Goal: Transaction & Acquisition: Book appointment/travel/reservation

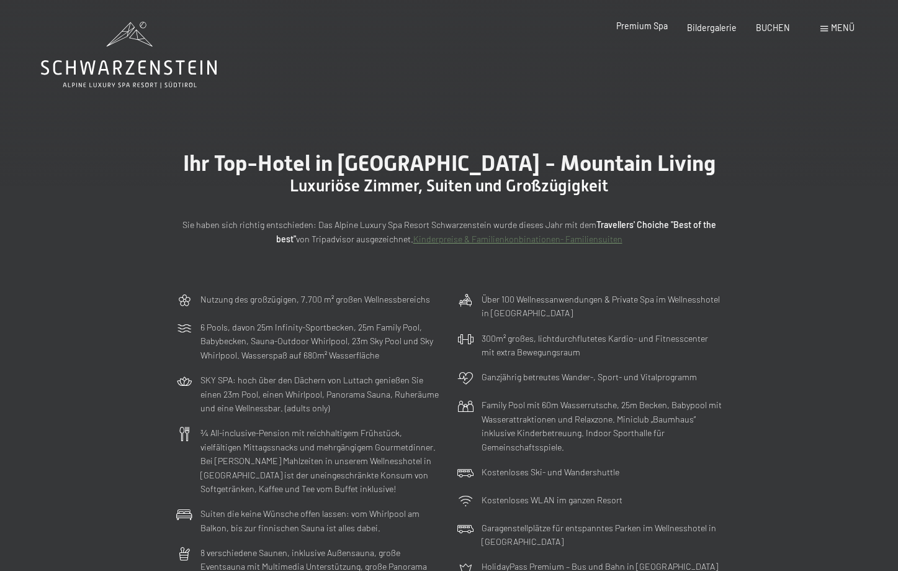
click at [646, 25] on span "Premium Spa" at bounding box center [643, 25] width 52 height 11
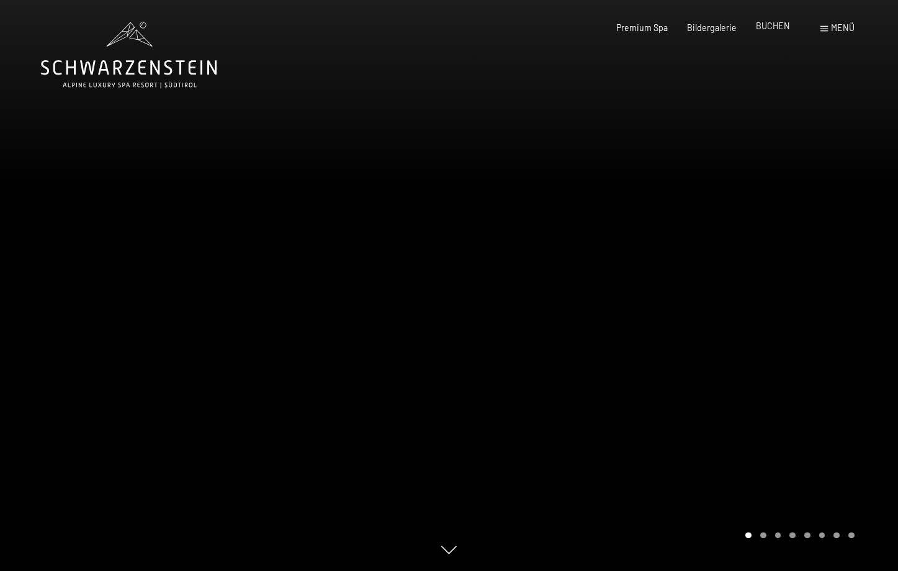
click at [780, 33] on div "Premium Spa Bildergalerie BUCHEN" at bounding box center [694, 28] width 232 height 12
click at [772, 34] on div "Buchen Anfragen Premium Spa Bildergalerie BUCHEN Menü DE IT EN Gutschein Bilder…" at bounding box center [716, 28] width 276 height 12
click at [775, 27] on span "BUCHEN" at bounding box center [773, 25] width 34 height 11
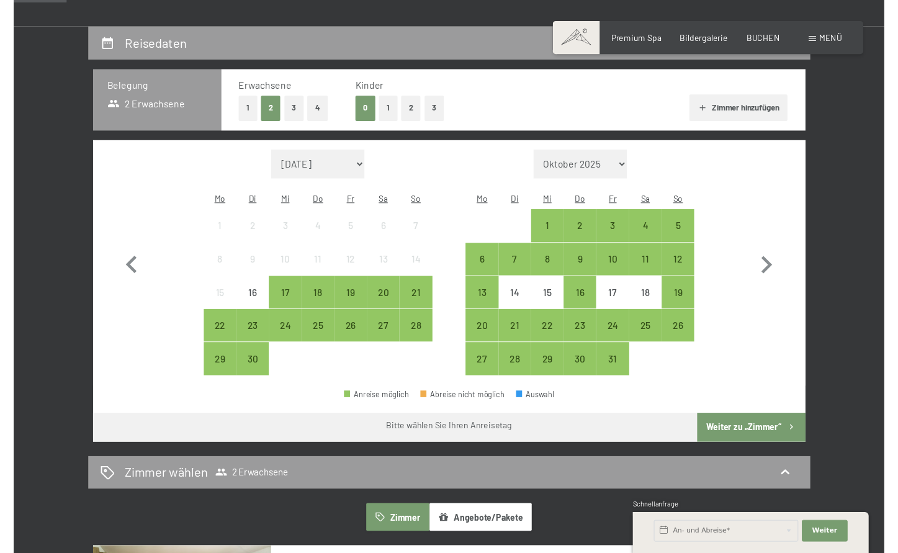
scroll to position [246, 0]
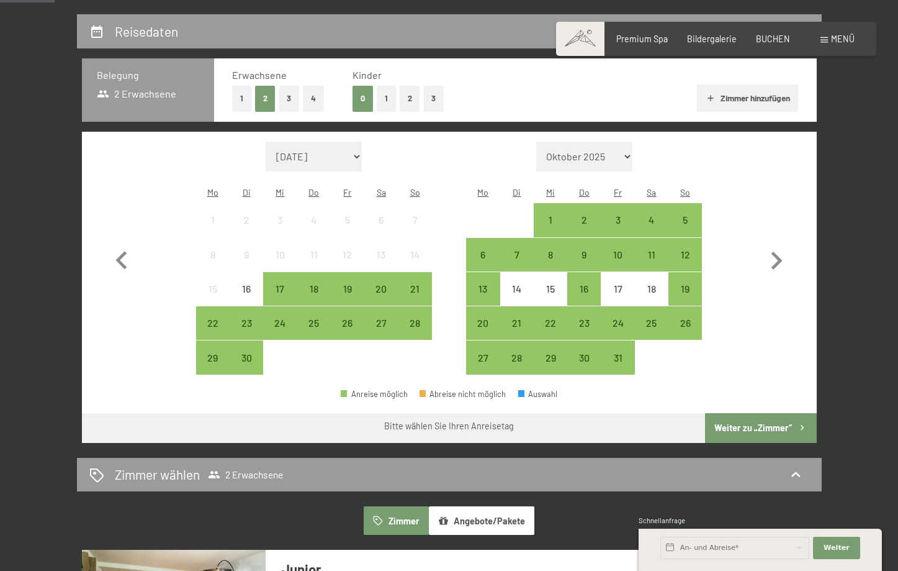
select select "2026-01-01"
select select "2026-02-01"
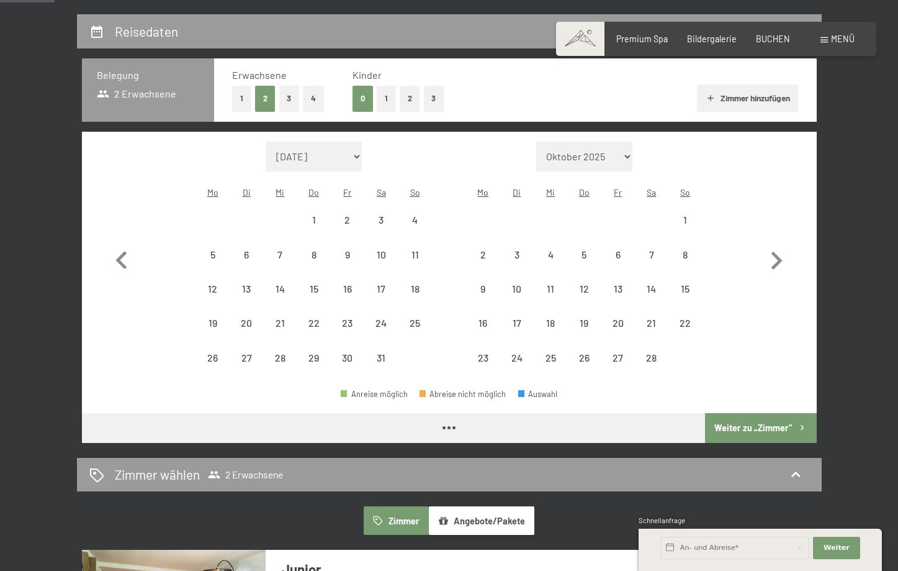
select select "2026-01-01"
select select "2026-02-01"
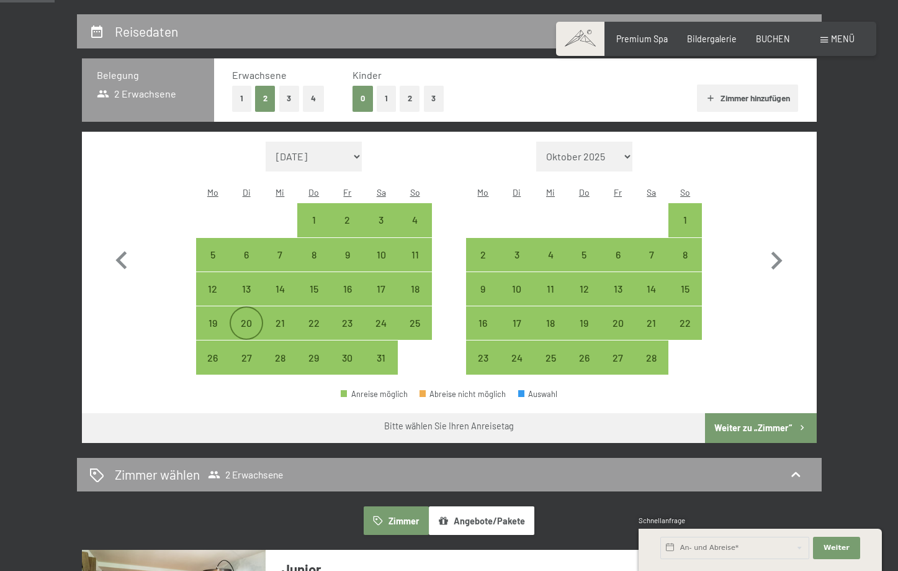
click at [238, 318] on div "20" at bounding box center [246, 333] width 31 height 31
select select "2026-01-01"
select select "2026-02-01"
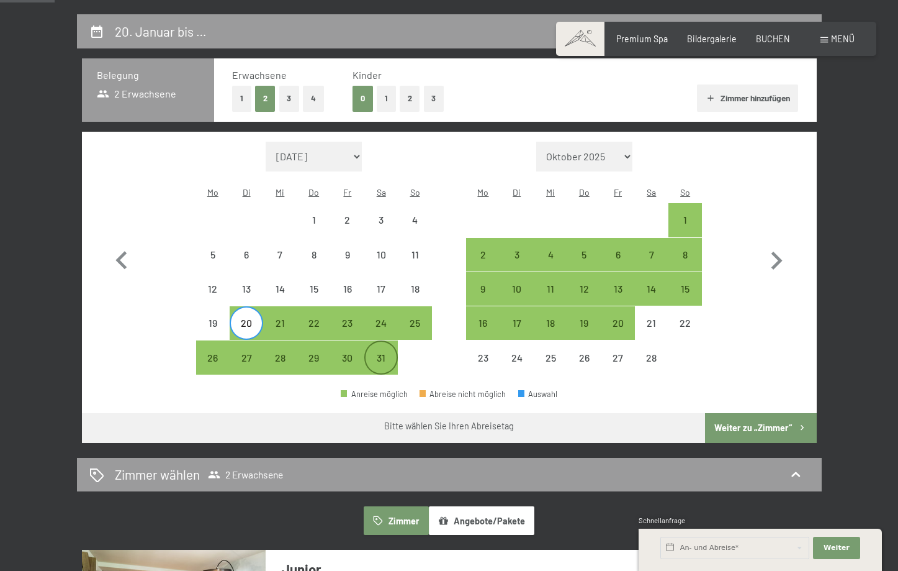
click at [386, 353] on div "31" at bounding box center [381, 368] width 31 height 31
select select "2026-01-01"
select select "2026-02-01"
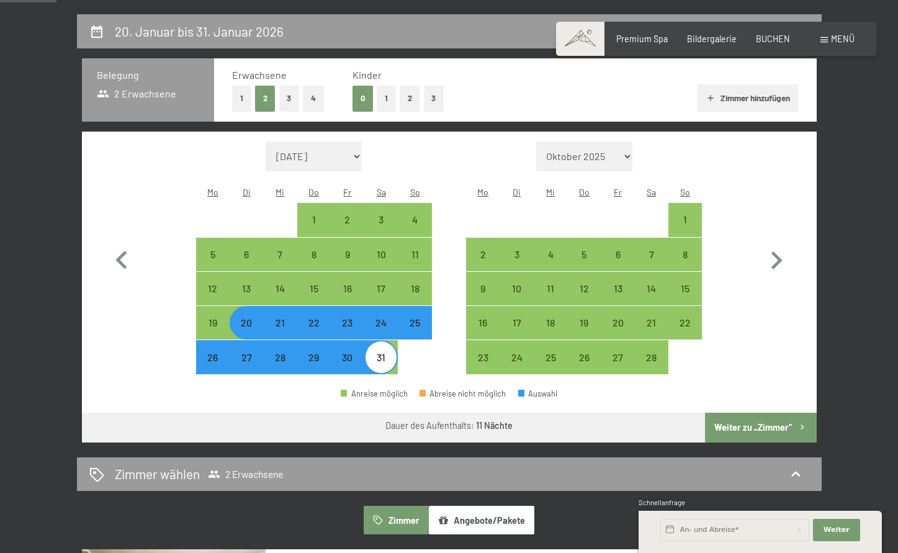
click at [420, 319] on div "25" at bounding box center [414, 333] width 31 height 31
select select "[DATE]"
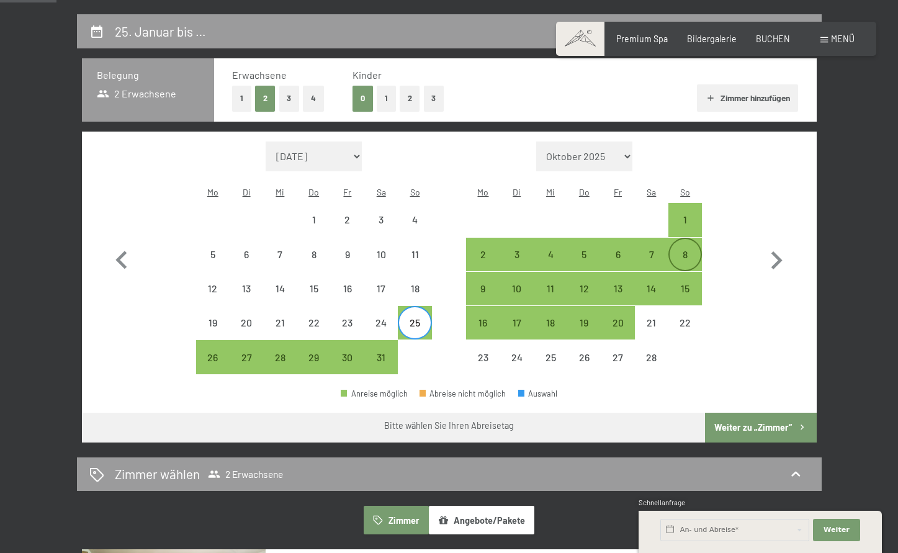
click at [692, 250] on div "8" at bounding box center [685, 265] width 31 height 31
select select "[DATE]"
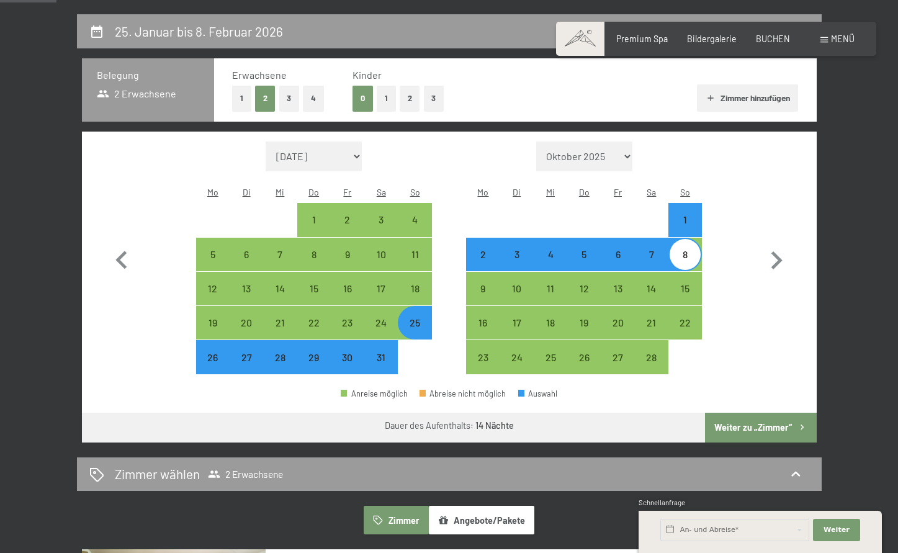
click at [753, 413] on button "Weiter zu „Zimmer“" at bounding box center [760, 428] width 111 height 30
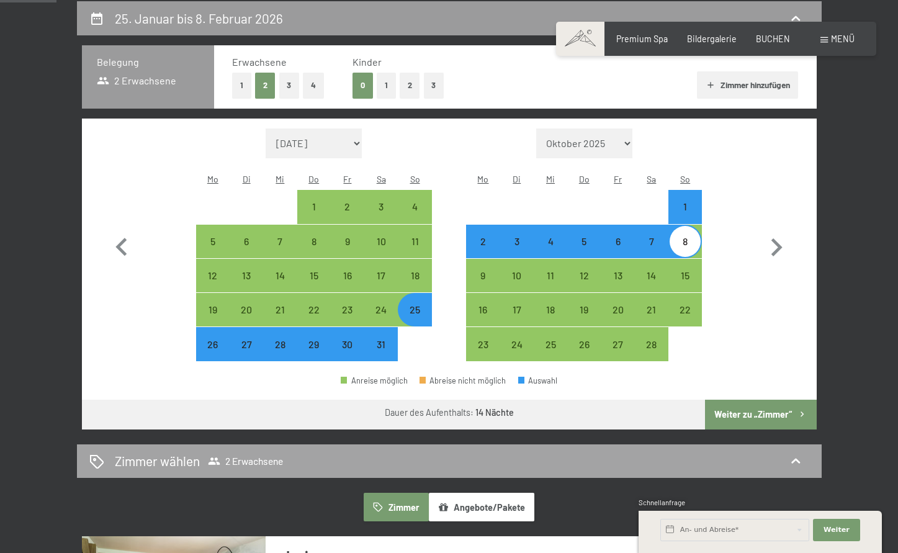
select select "[DATE]"
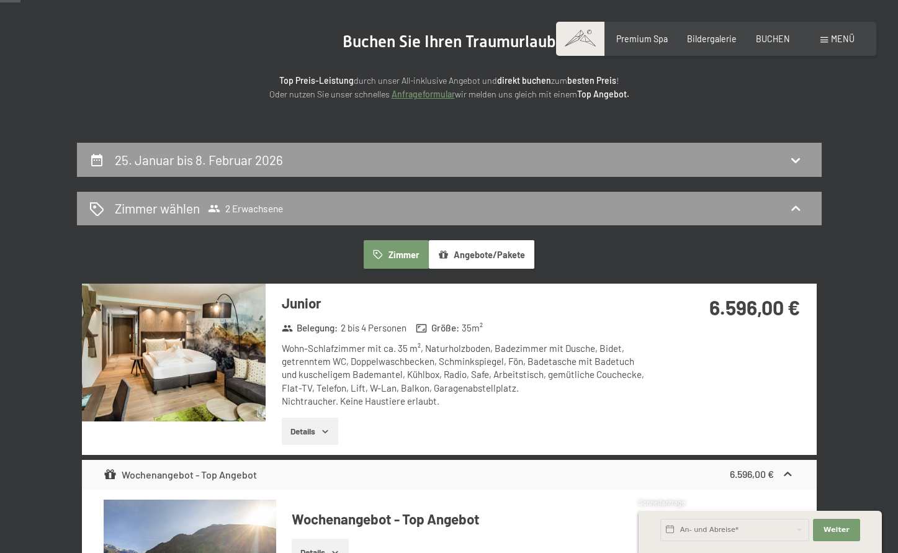
scroll to position [117, 0]
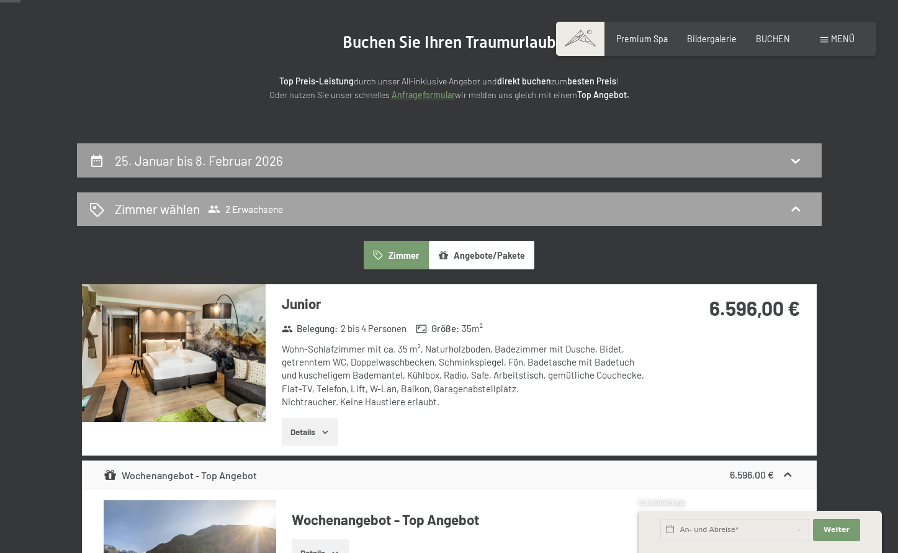
click at [672, 215] on div "Zimmer wählen 2 Erwachsene" at bounding box center [449, 209] width 720 height 18
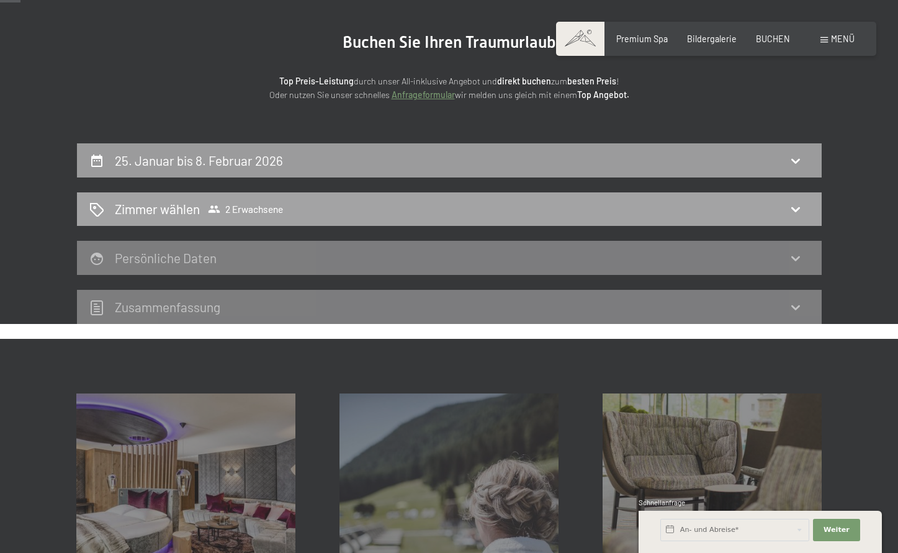
click at [717, 209] on div "Zimmer wählen 2 Erwachsene" at bounding box center [449, 209] width 720 height 18
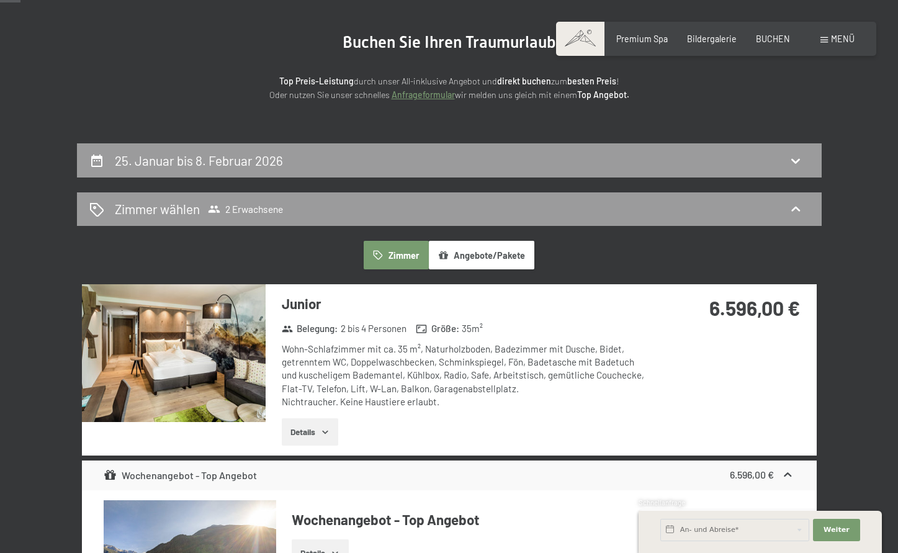
scroll to position [124, 0]
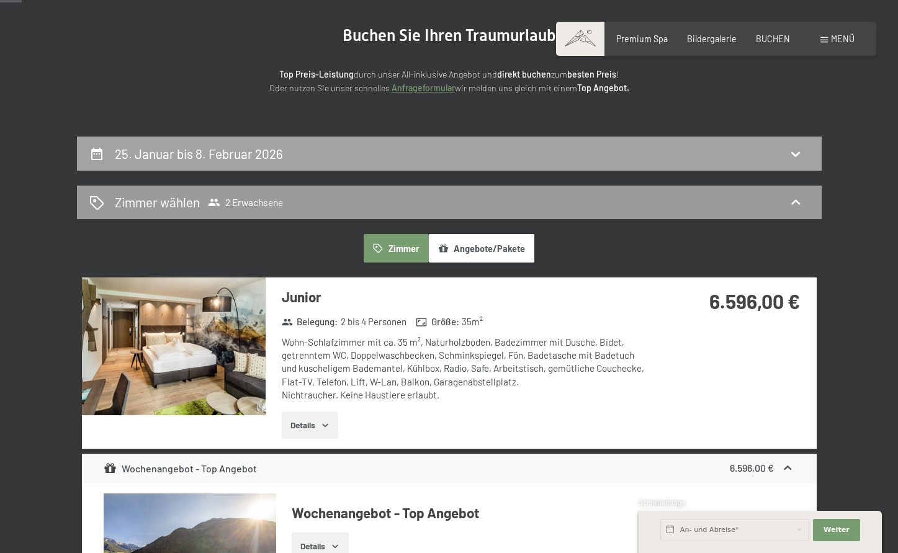
click at [602, 160] on div "25. Januar bis 8. Februar 2026" at bounding box center [449, 154] width 720 height 18
select select "[DATE]"
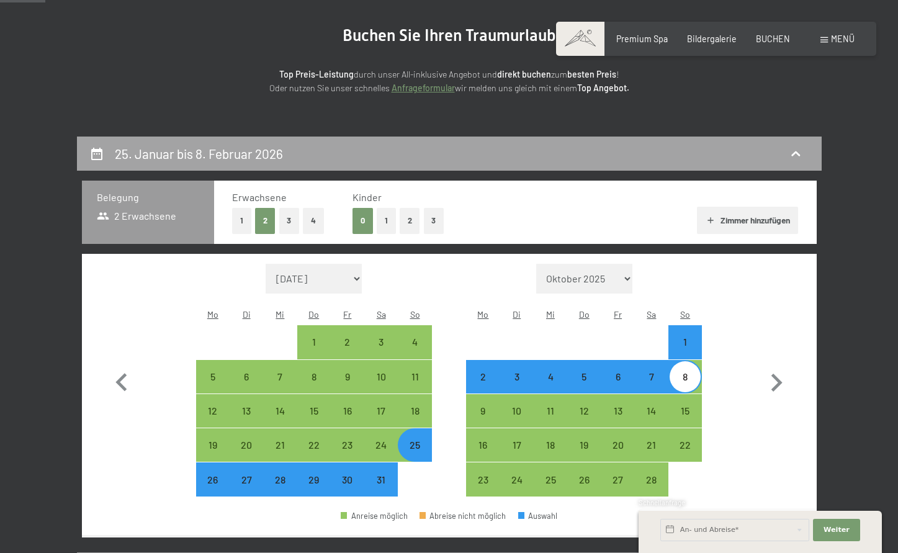
scroll to position [260, 0]
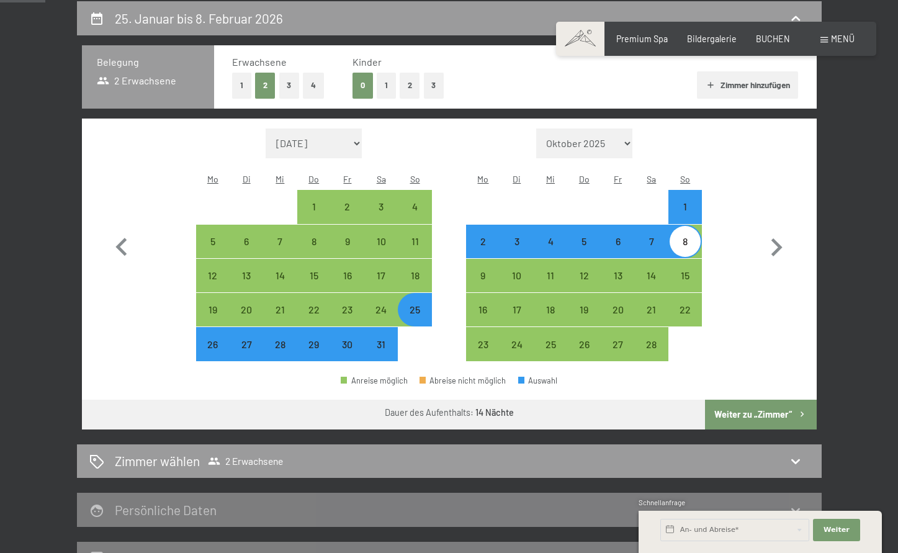
click at [279, 81] on button "3" at bounding box center [289, 85] width 20 height 25
select select "[DATE]"
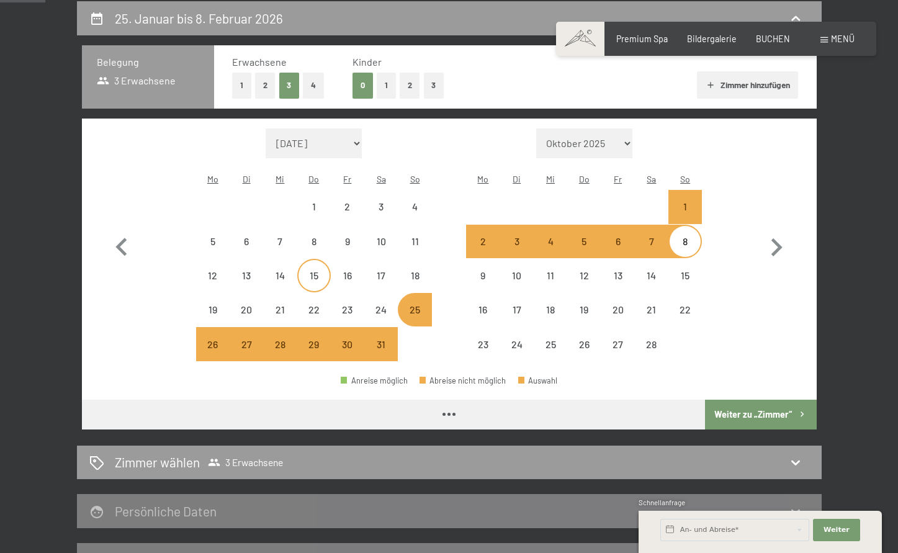
select select "[DATE]"
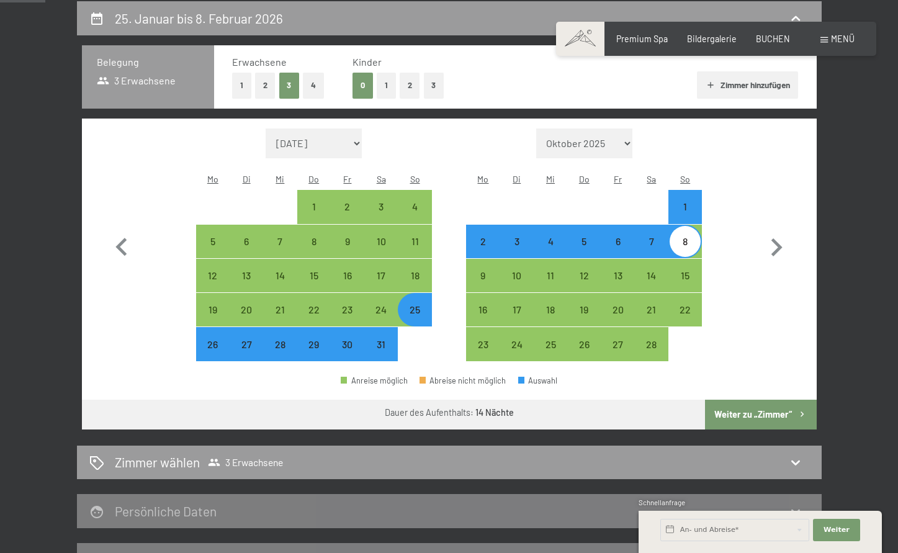
click at [720, 400] on button "Weiter zu „Zimmer“" at bounding box center [760, 415] width 111 height 30
select select "[DATE]"
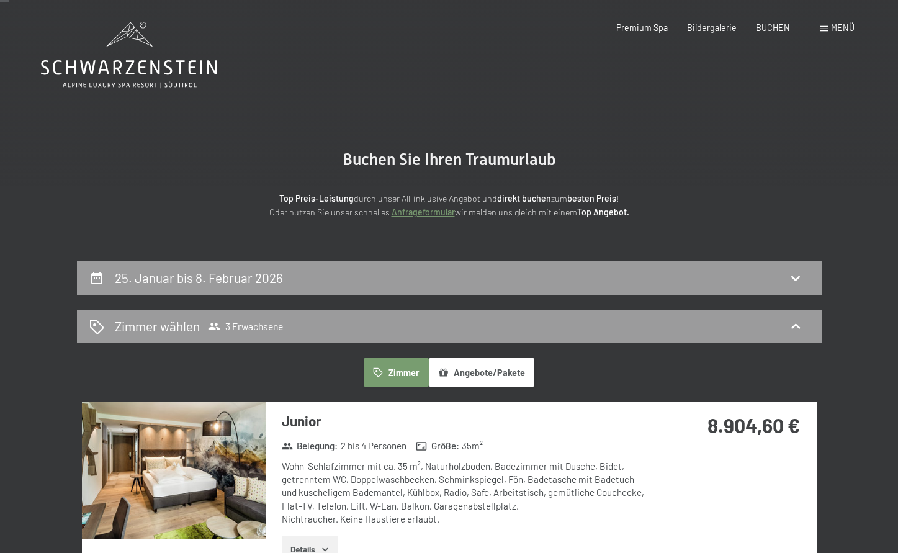
scroll to position [0, 0]
click at [140, 68] on icon at bounding box center [129, 67] width 176 height 15
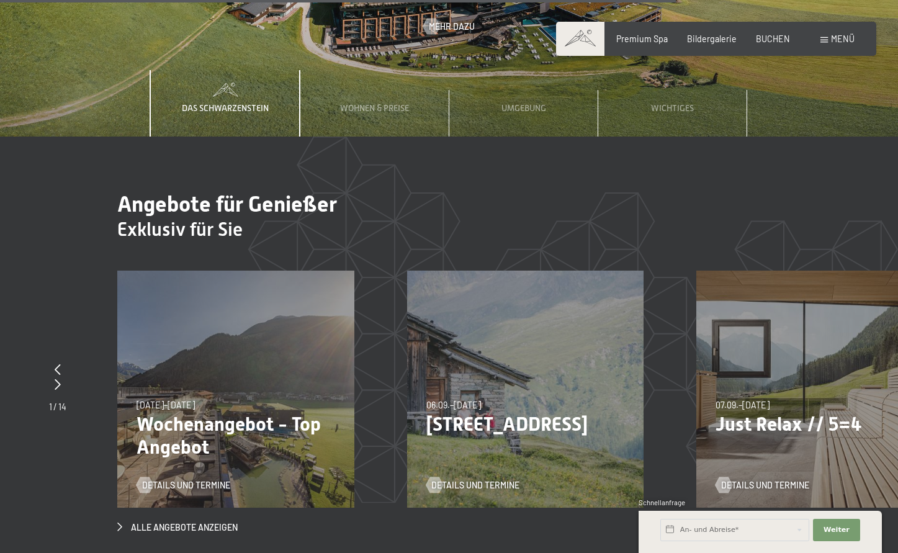
scroll to position [3850, 0]
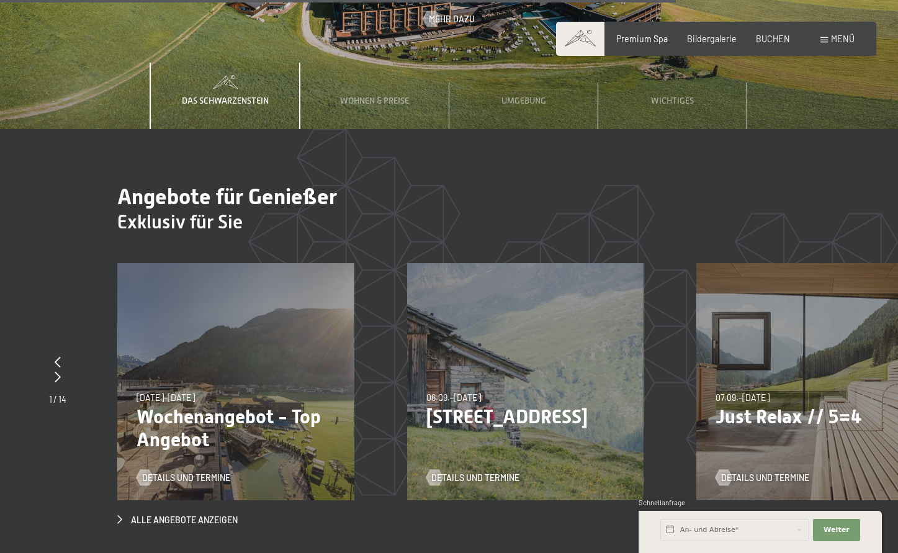
click at [531, 405] on p "[STREET_ADDRESS]" at bounding box center [526, 416] width 199 height 23
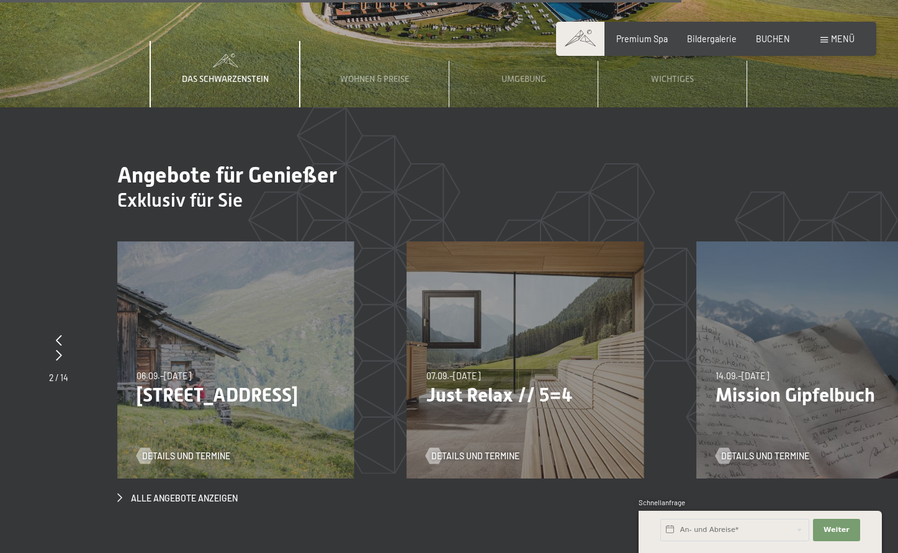
scroll to position [3879, 0]
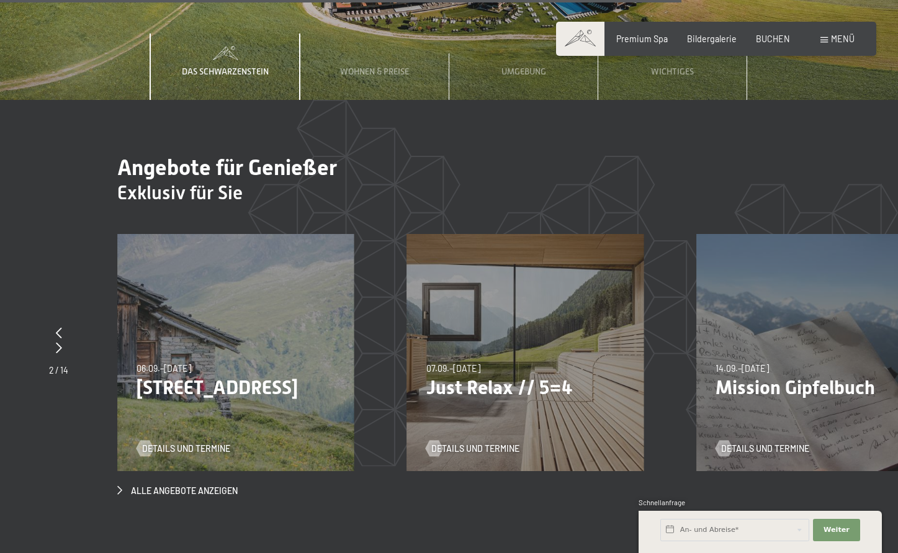
click at [204, 440] on div "Alle Angebote anzeigen" at bounding box center [525, 365] width 816 height 263
click at [203, 485] on span "Alle Angebote anzeigen" at bounding box center [184, 491] width 107 height 12
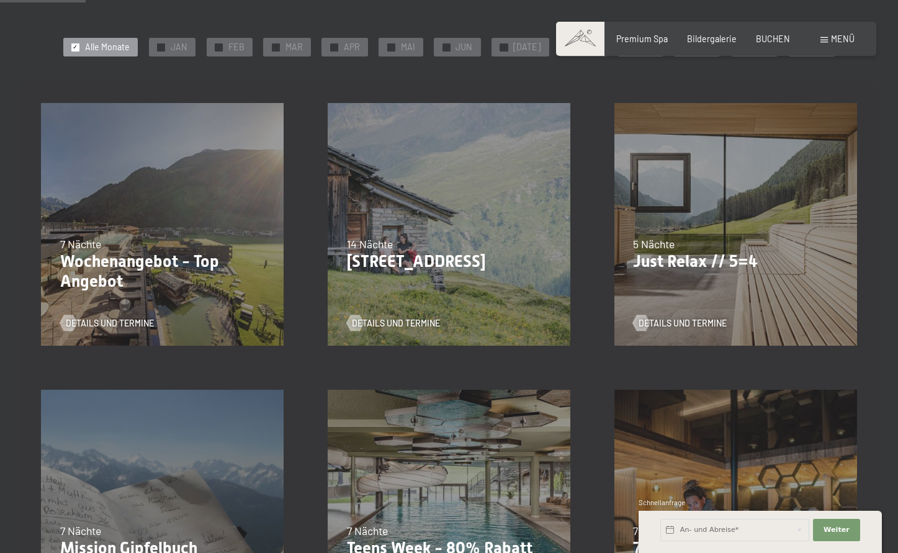
scroll to position [256, 0]
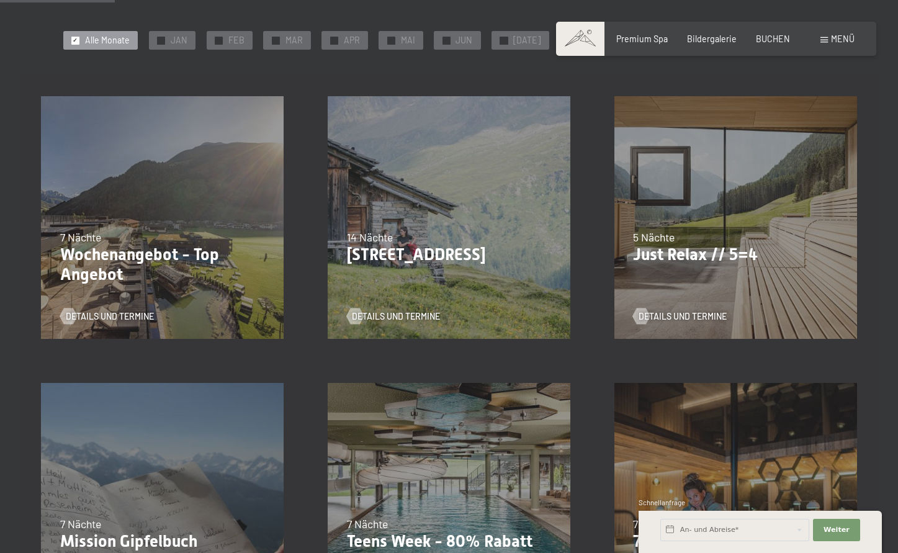
click at [415, 253] on p "[STREET_ADDRESS]" at bounding box center [449, 255] width 205 height 20
click at [366, 320] on span "Details und Termine" at bounding box center [408, 316] width 88 height 12
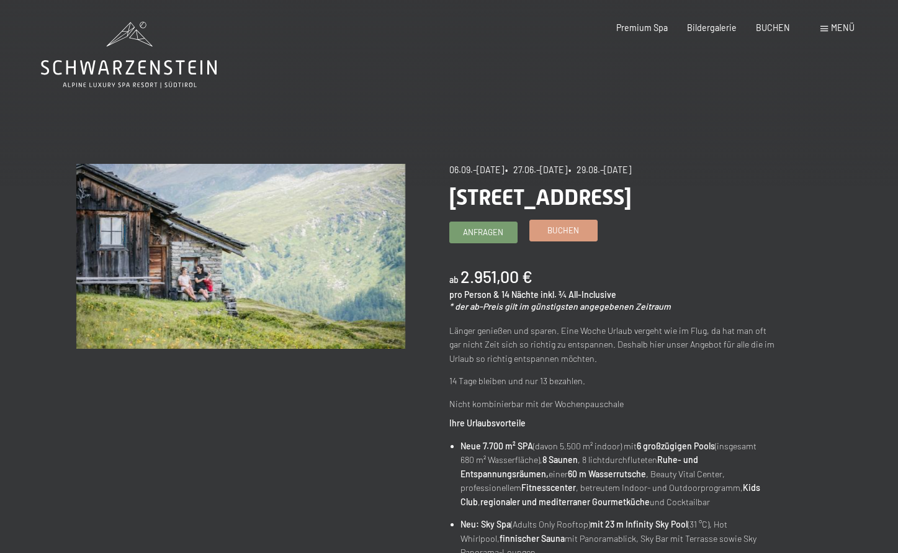
click at [545, 238] on link "Buchen" at bounding box center [563, 230] width 67 height 20
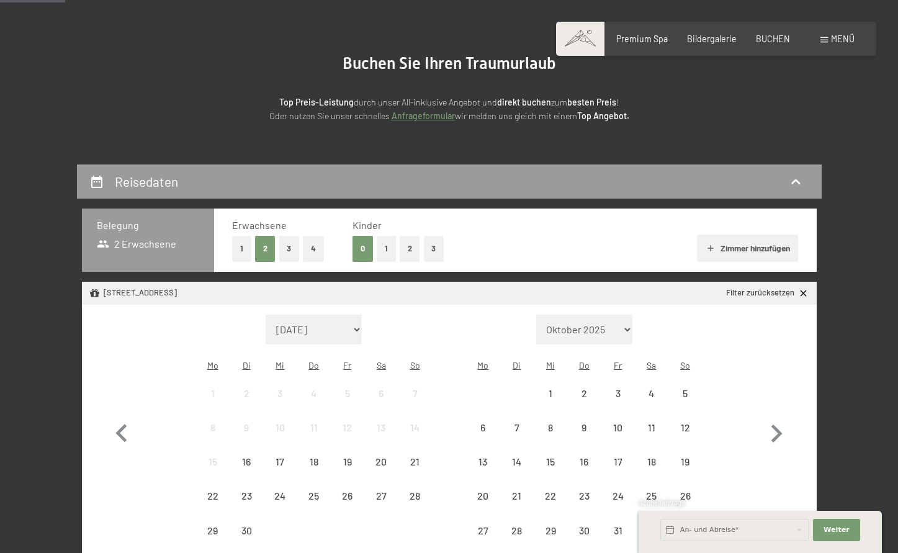
scroll to position [97, 0]
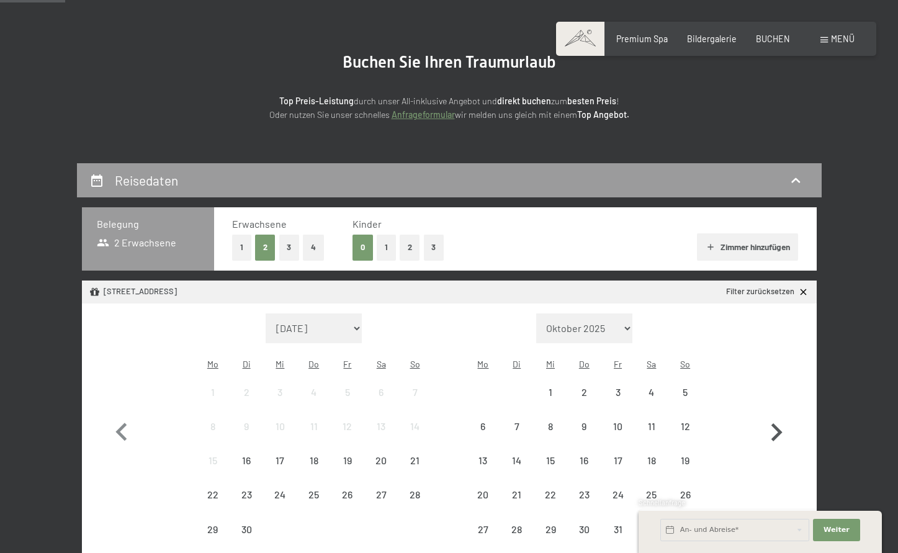
click at [780, 423] on icon "button" at bounding box center [777, 432] width 11 height 18
select select "[DATE]"
click at [780, 423] on icon "button" at bounding box center [777, 432] width 11 height 18
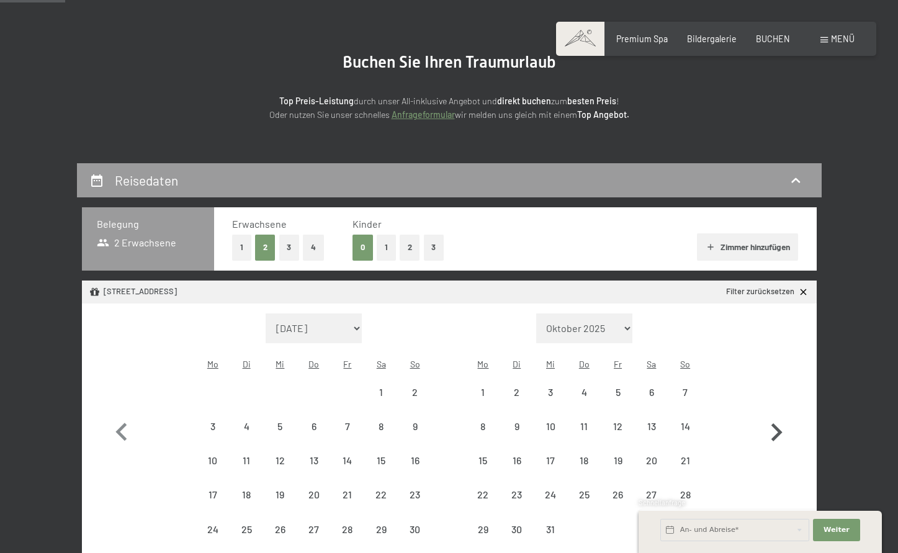
select select "[DATE]"
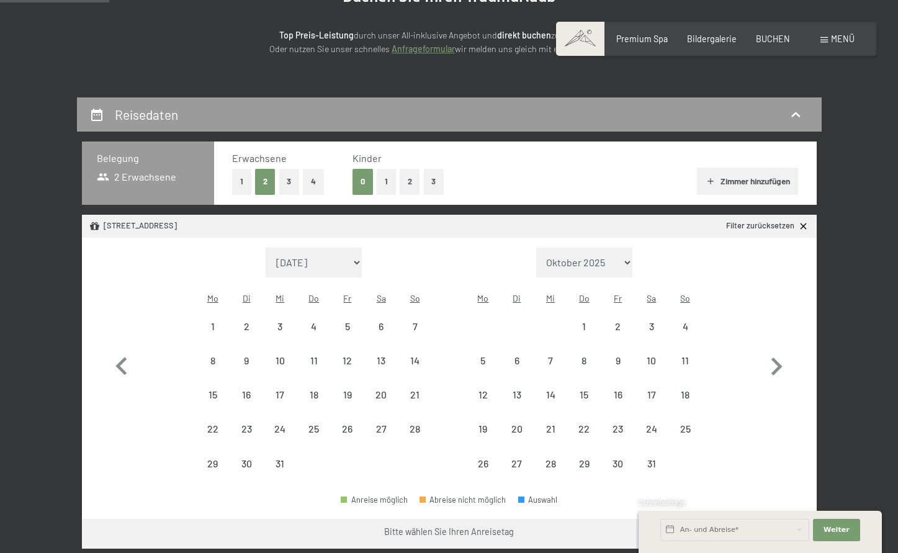
scroll to position [165, 0]
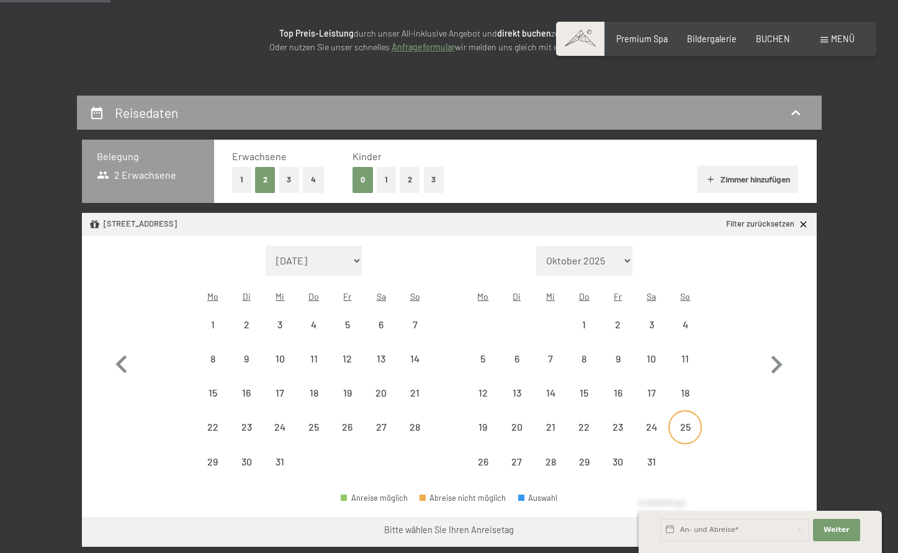
click at [682, 422] on div "25" at bounding box center [685, 437] width 31 height 31
select select "[DATE]"
click at [772, 361] on icon "button" at bounding box center [777, 365] width 11 height 18
select select "[DATE]"
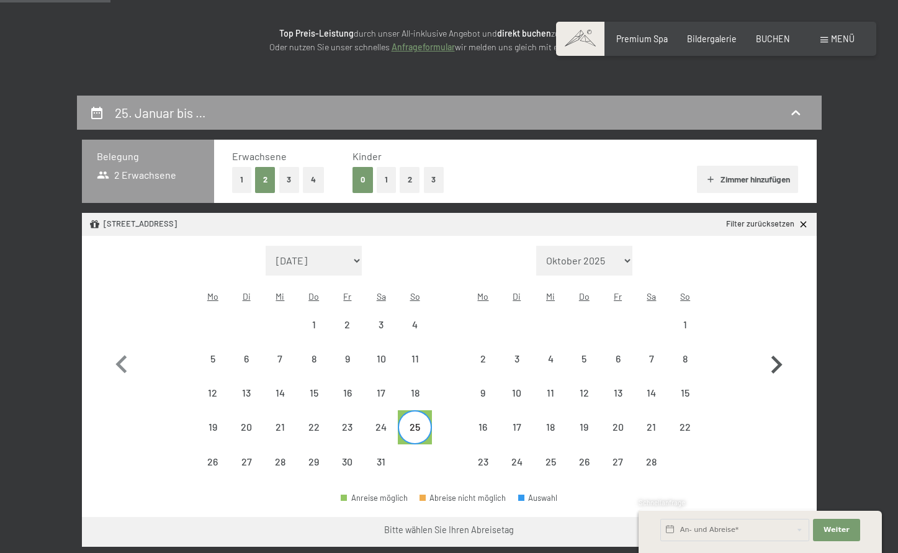
select select "[DATE]"
click at [685, 354] on div "8" at bounding box center [685, 369] width 31 height 31
select select "[DATE]"
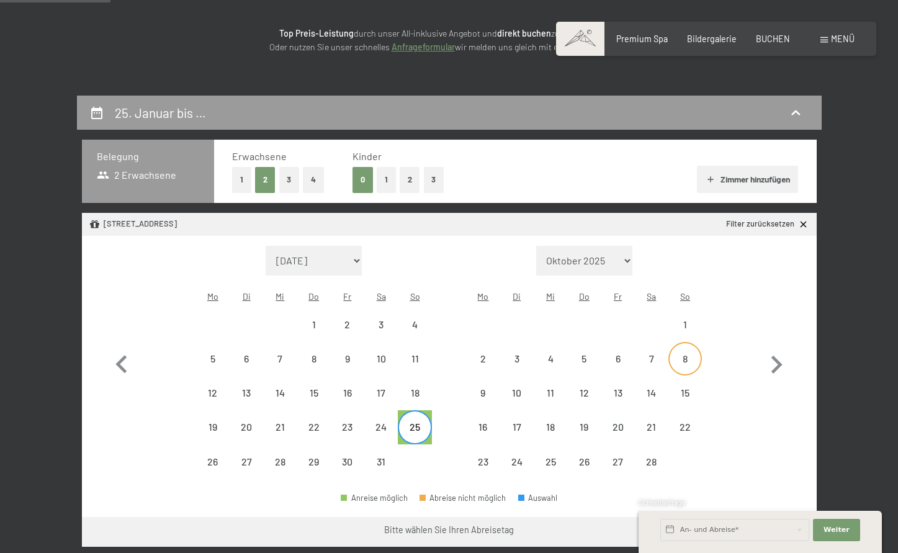
select select "[DATE]"
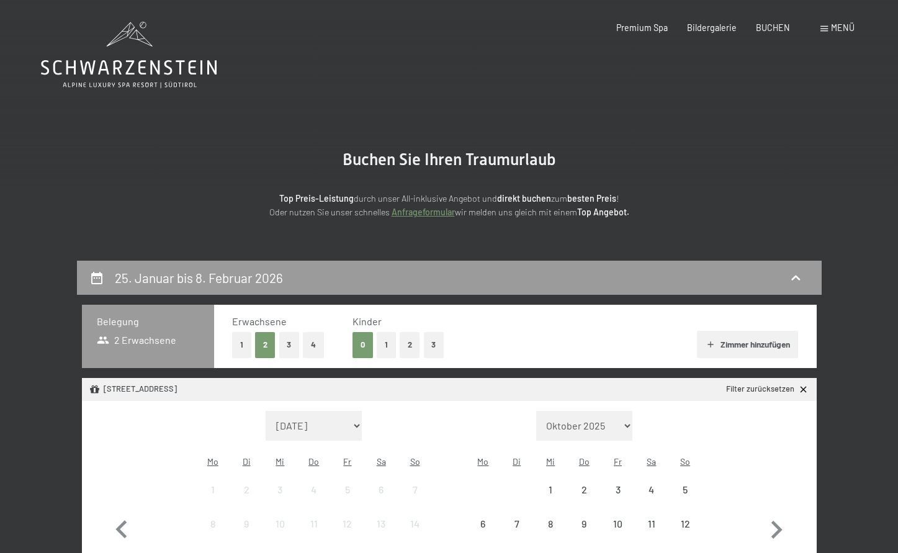
scroll to position [0, 0]
